Goal: Task Accomplishment & Management: Use online tool/utility

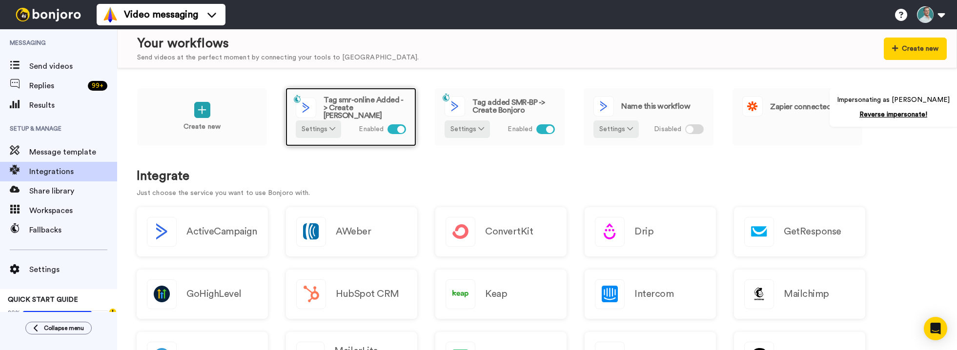
click at [368, 112] on span "Tag smr-online Added -> Create [PERSON_NAME]" at bounding box center [365, 107] width 82 height 23
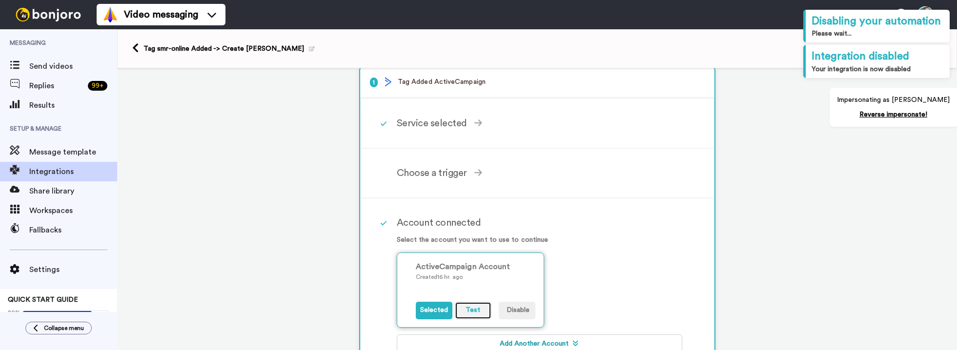
click at [471, 307] on button "Test" at bounding box center [473, 311] width 37 height 18
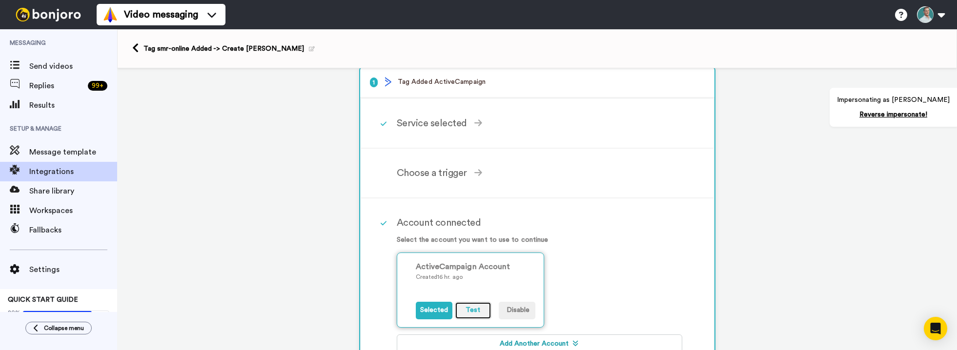
click at [472, 314] on button "Test" at bounding box center [473, 311] width 37 height 18
click at [475, 307] on button "Test" at bounding box center [473, 311] width 37 height 18
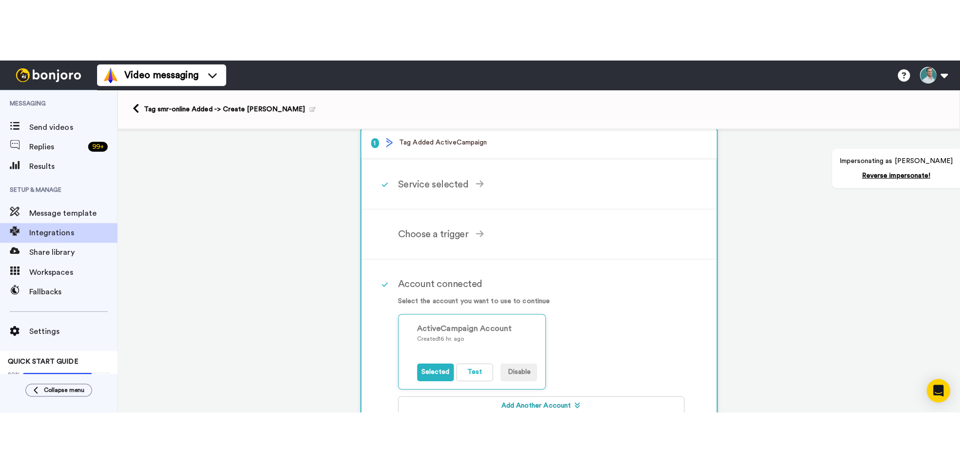
scroll to position [14, 0]
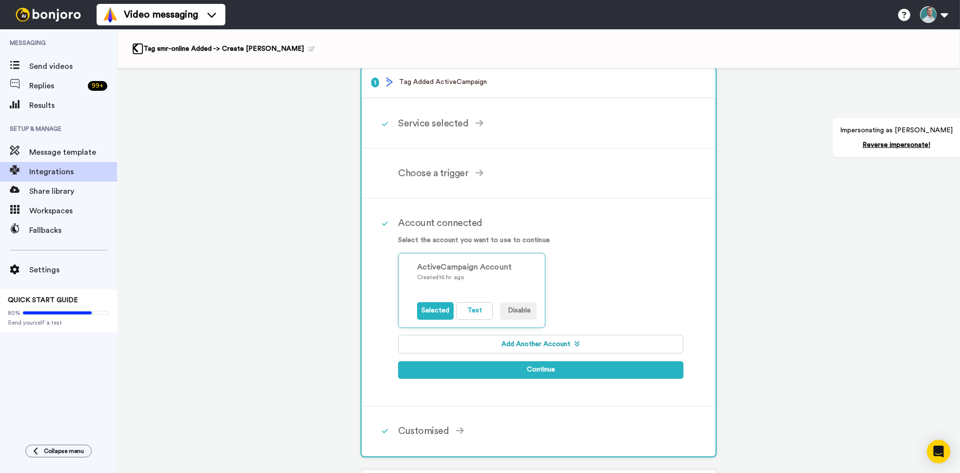
click at [139, 51] on link at bounding box center [137, 49] width 11 height 12
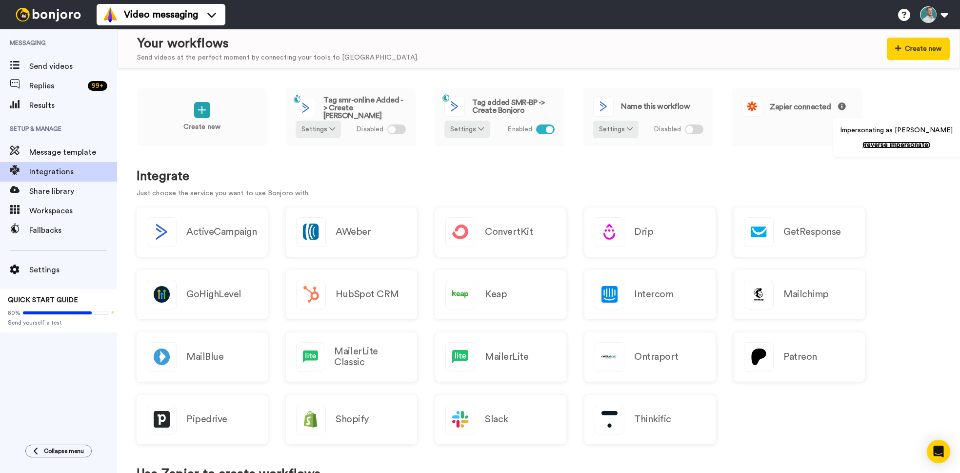
click at [889, 148] on link "Reverse impersonate!" at bounding box center [897, 145] width 68 height 7
